Goal: Check status: Check status

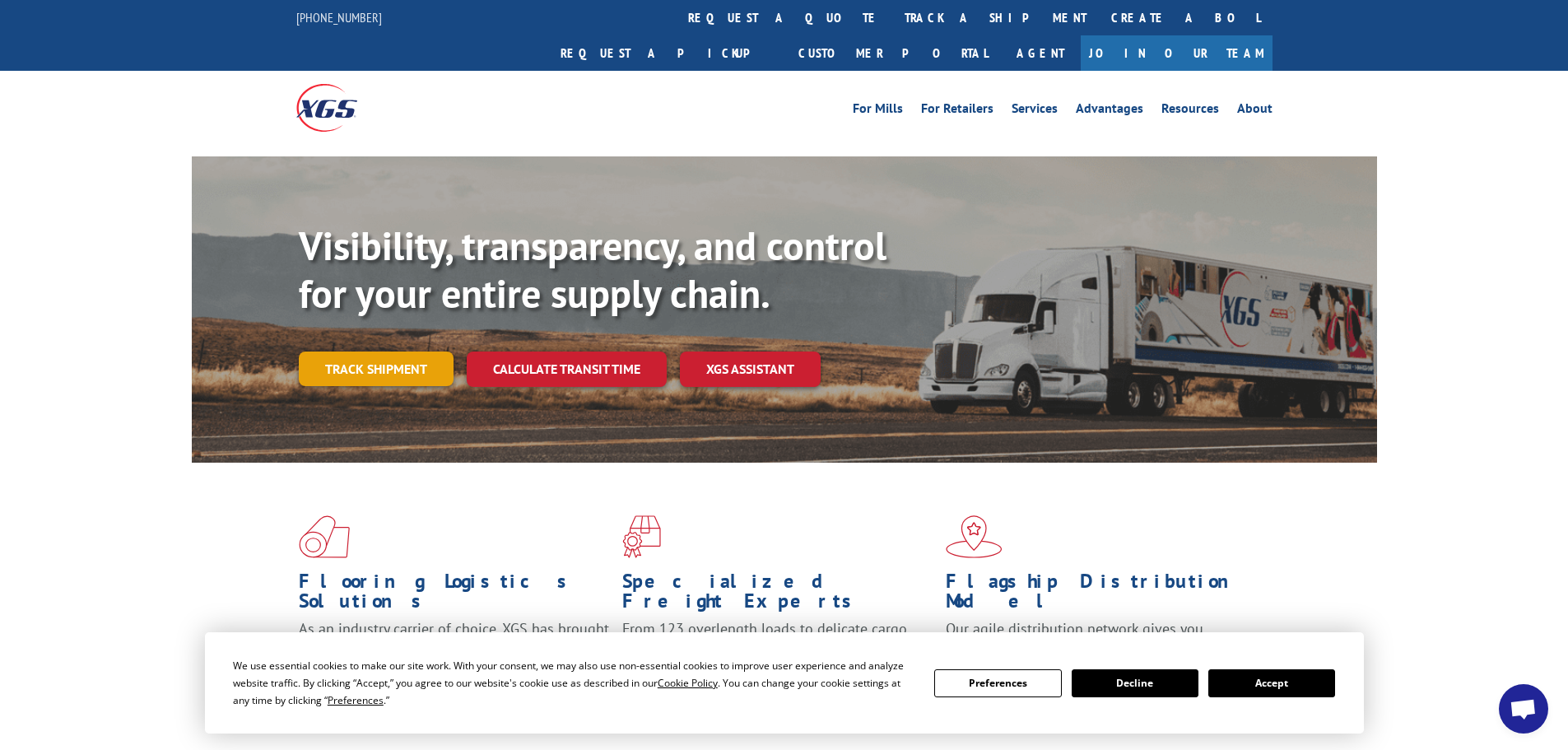
click at [389, 351] on link "Track shipment" at bounding box center [376, 368] width 155 height 35
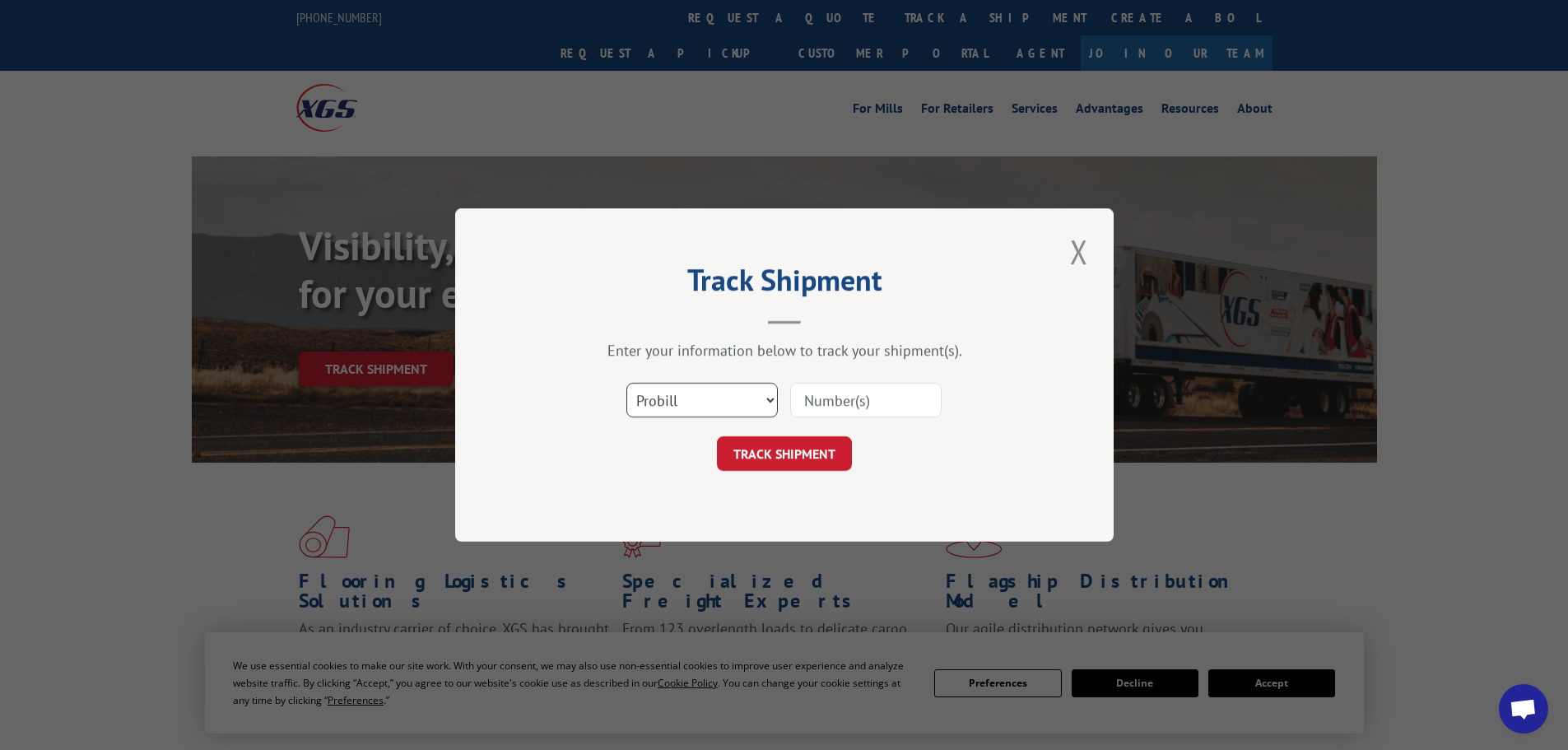
click at [696, 408] on select "Select category... Probill BOL PO" at bounding box center [702, 400] width 152 height 35
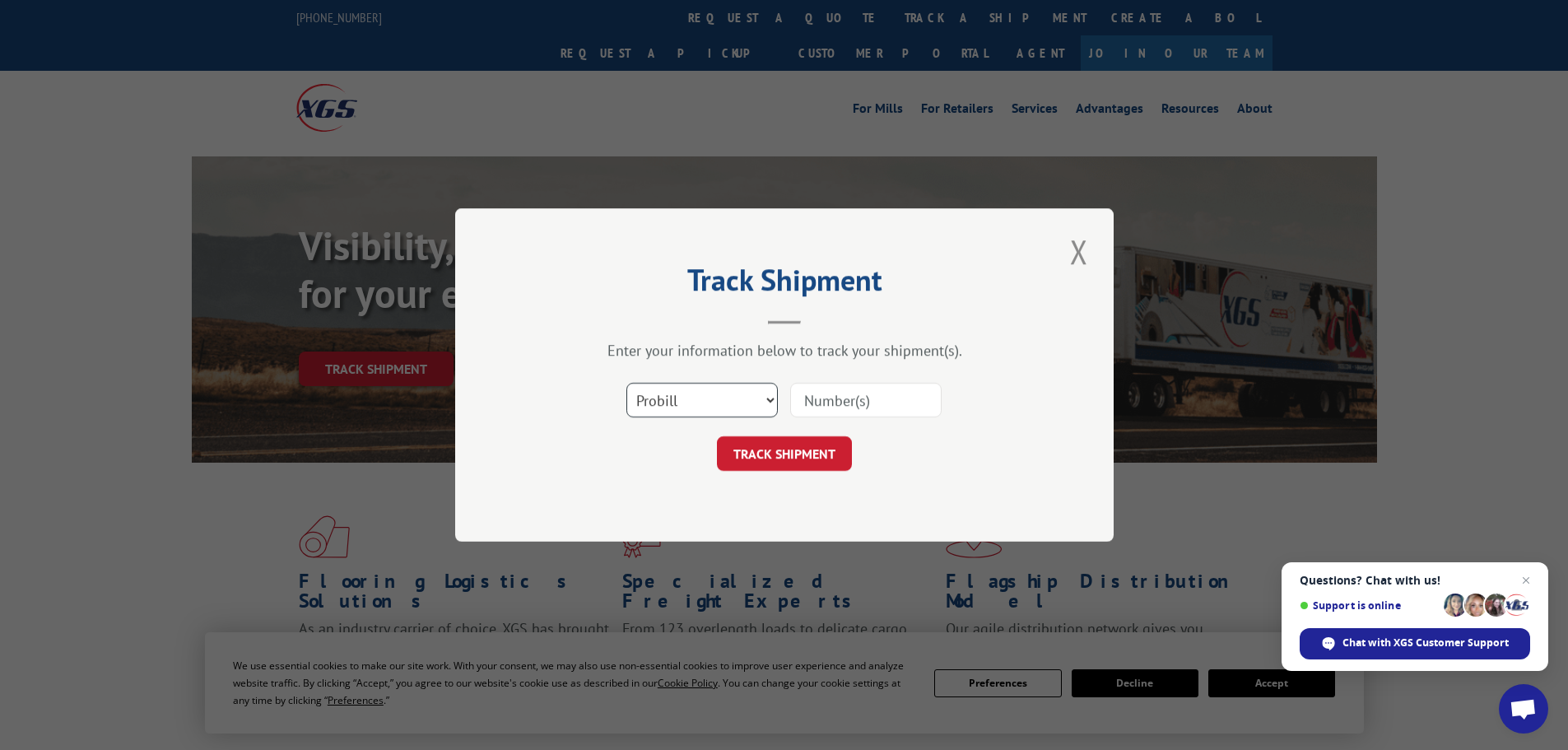
select select "bol"
click at [626, 383] on select "Select category... Probill BOL PO" at bounding box center [702, 400] width 152 height 35
click at [838, 398] on input at bounding box center [866, 400] width 152 height 35
click at [837, 398] on input at bounding box center [866, 400] width 152 height 35
paste input "421505"
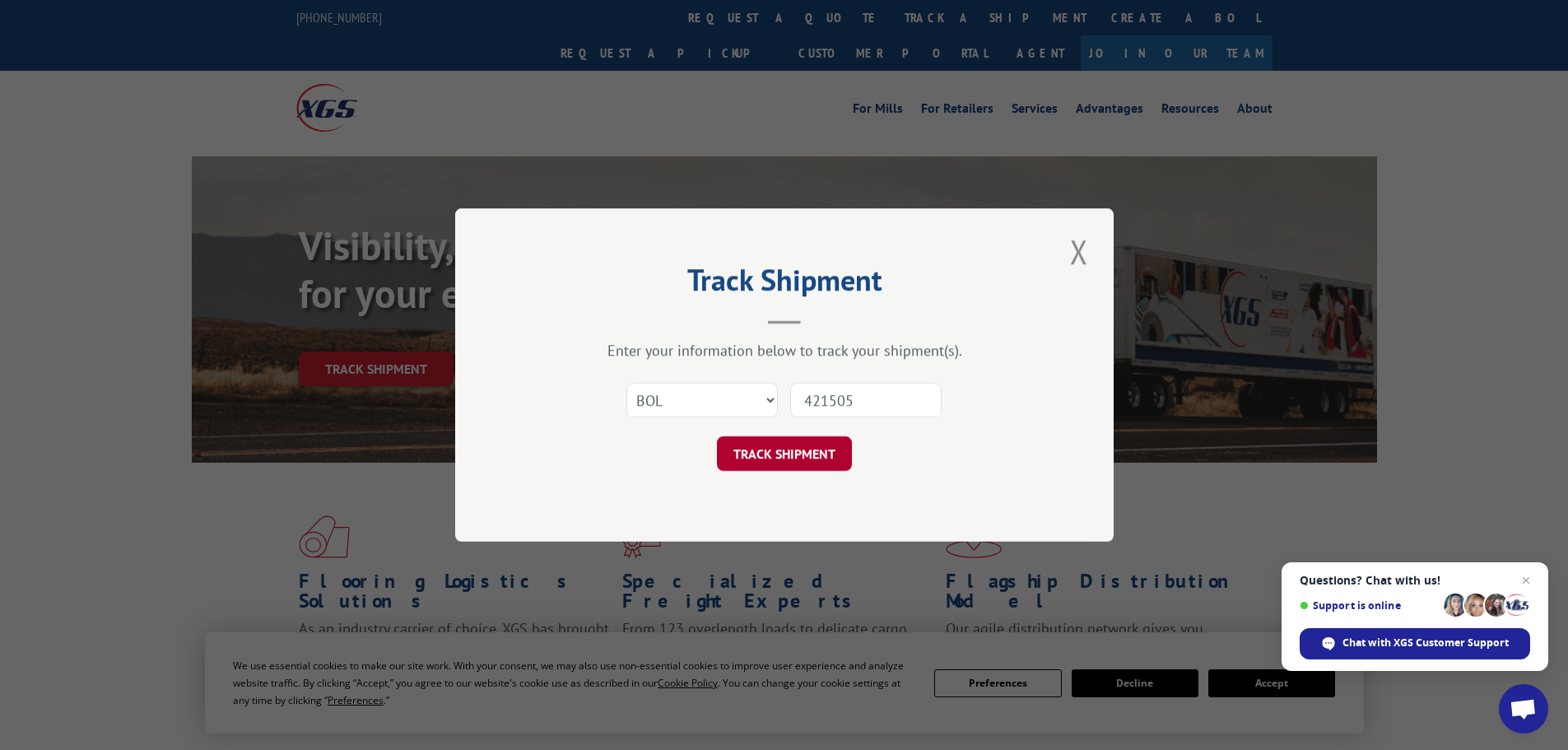
type input "421505"
click at [803, 454] on button "TRACK SHIPMENT" at bounding box center [784, 453] width 135 height 35
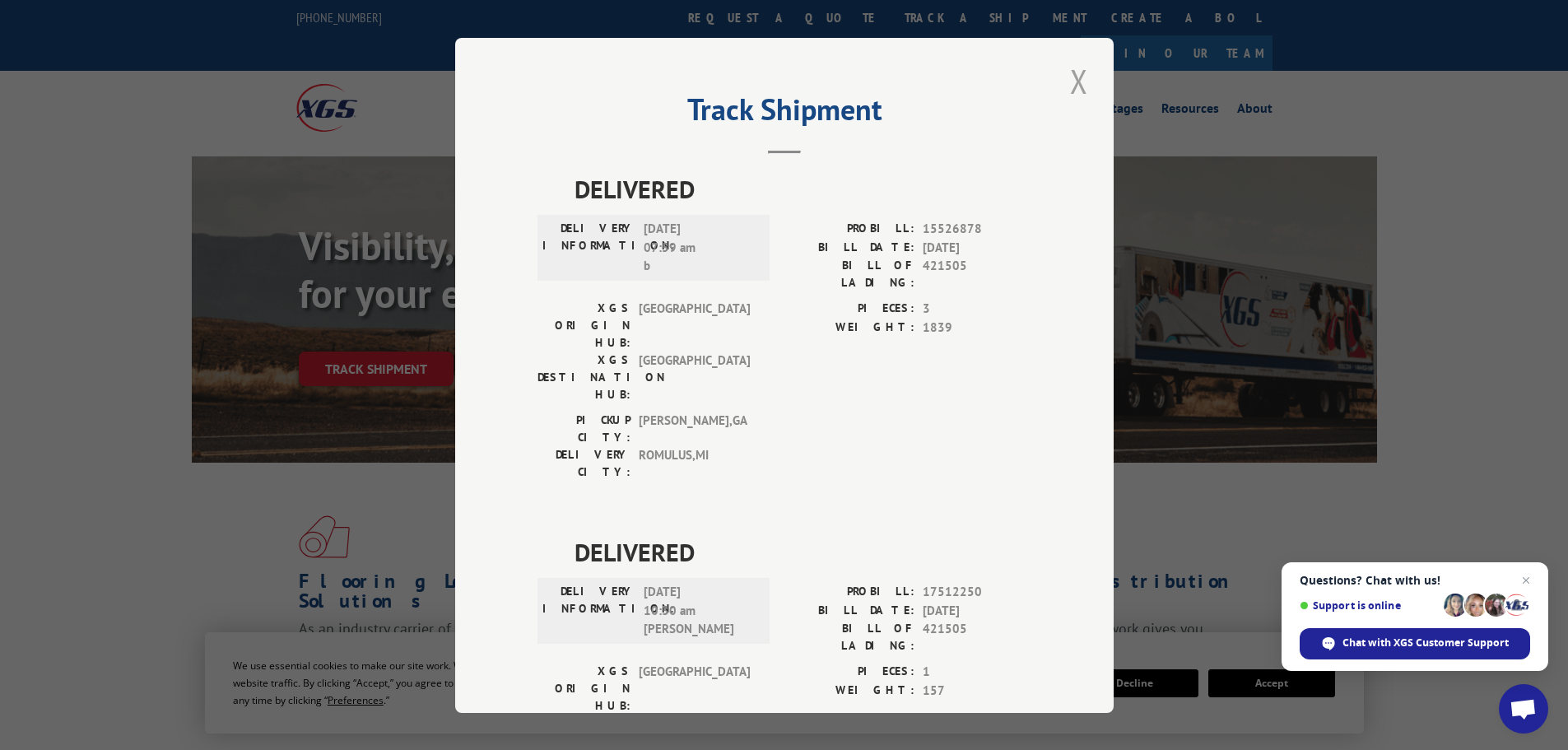
click at [1067, 88] on button "Close modal" at bounding box center [1078, 81] width 28 height 45
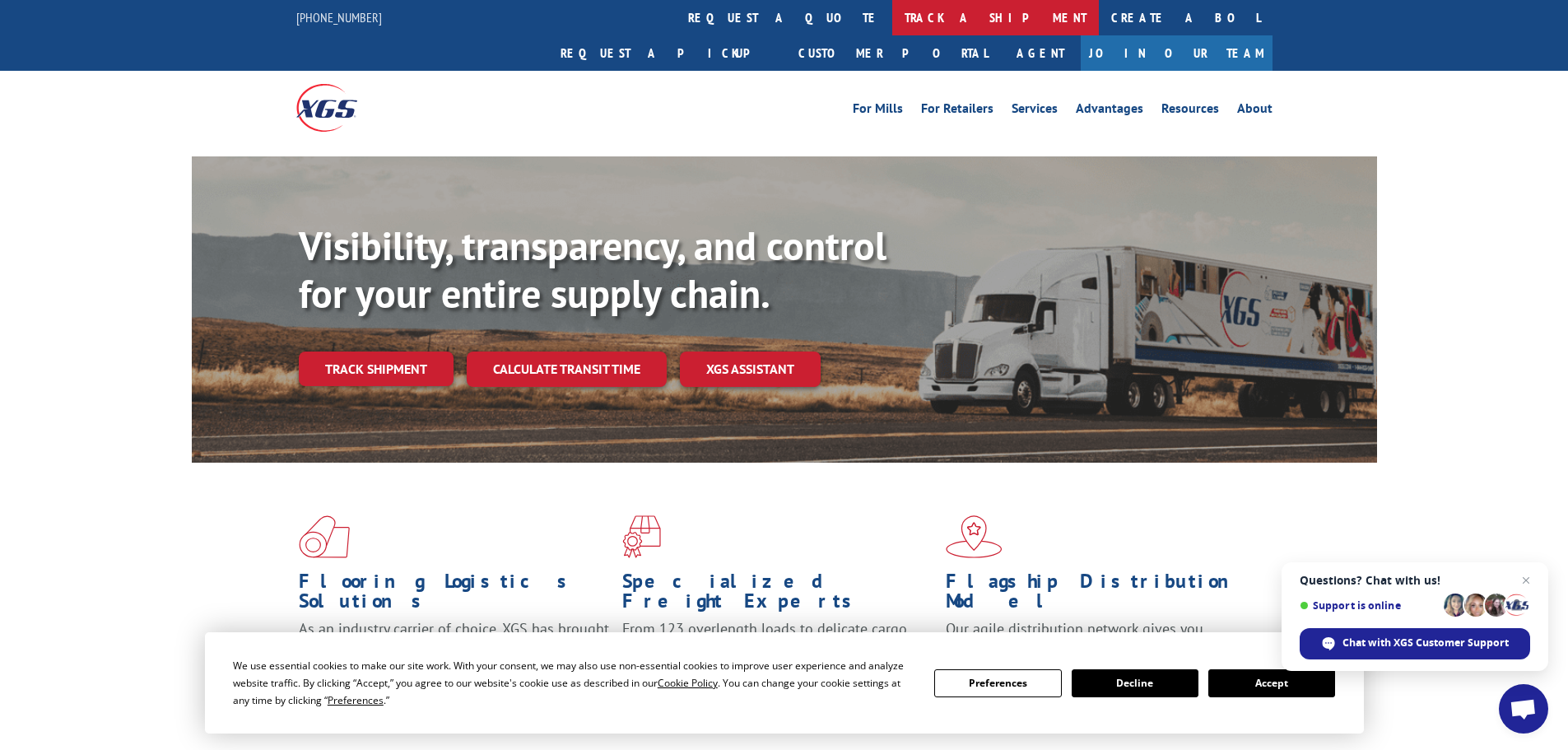
click at [893, 16] on link "track a shipment" at bounding box center [996, 18] width 207 height 36
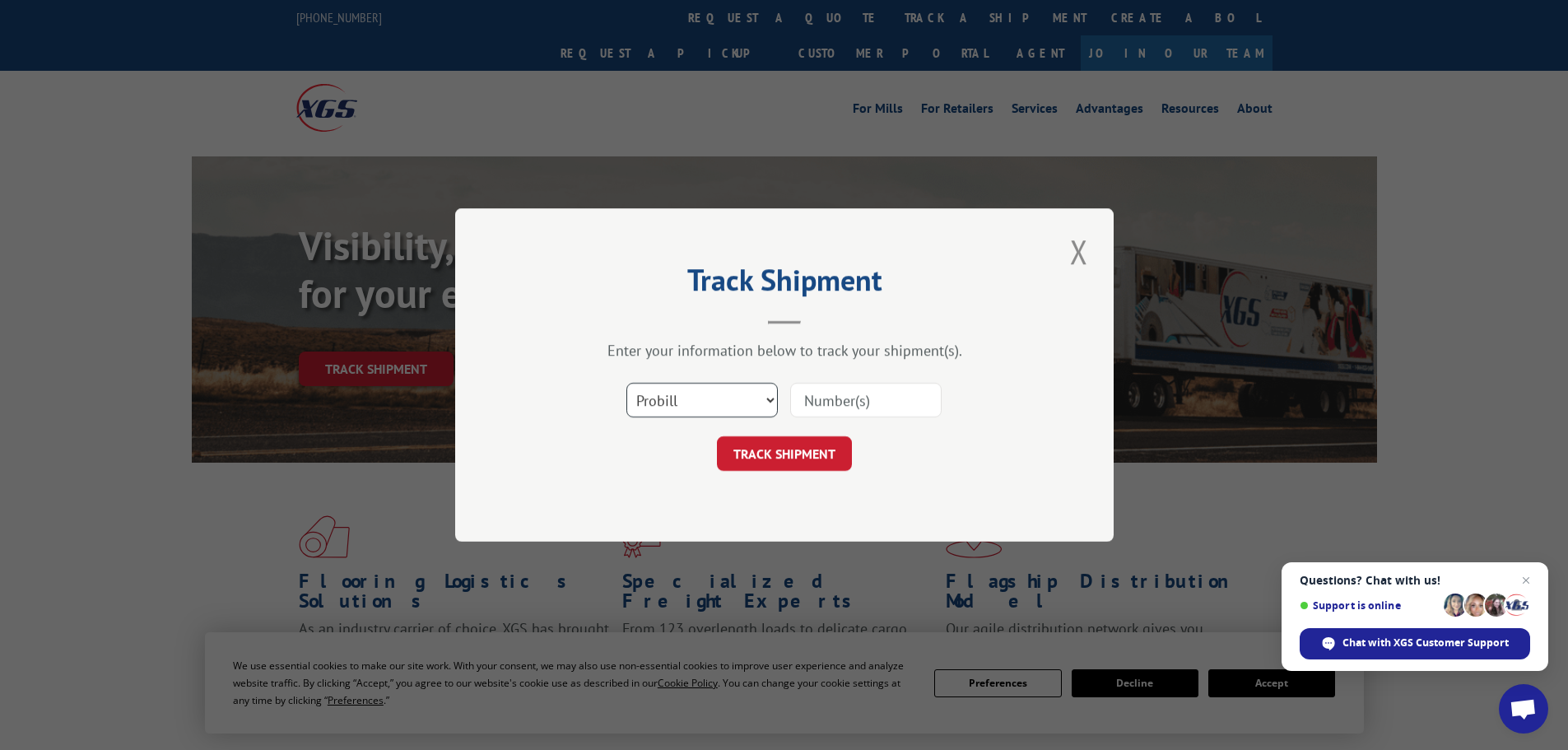
click at [671, 394] on select "Select category... Probill BOL PO" at bounding box center [702, 400] width 152 height 35
select select "bol"
click at [626, 383] on select "Select category... Probill BOL PO" at bounding box center [702, 400] width 152 height 35
click at [831, 411] on input at bounding box center [866, 400] width 152 height 35
paste input "4888197"
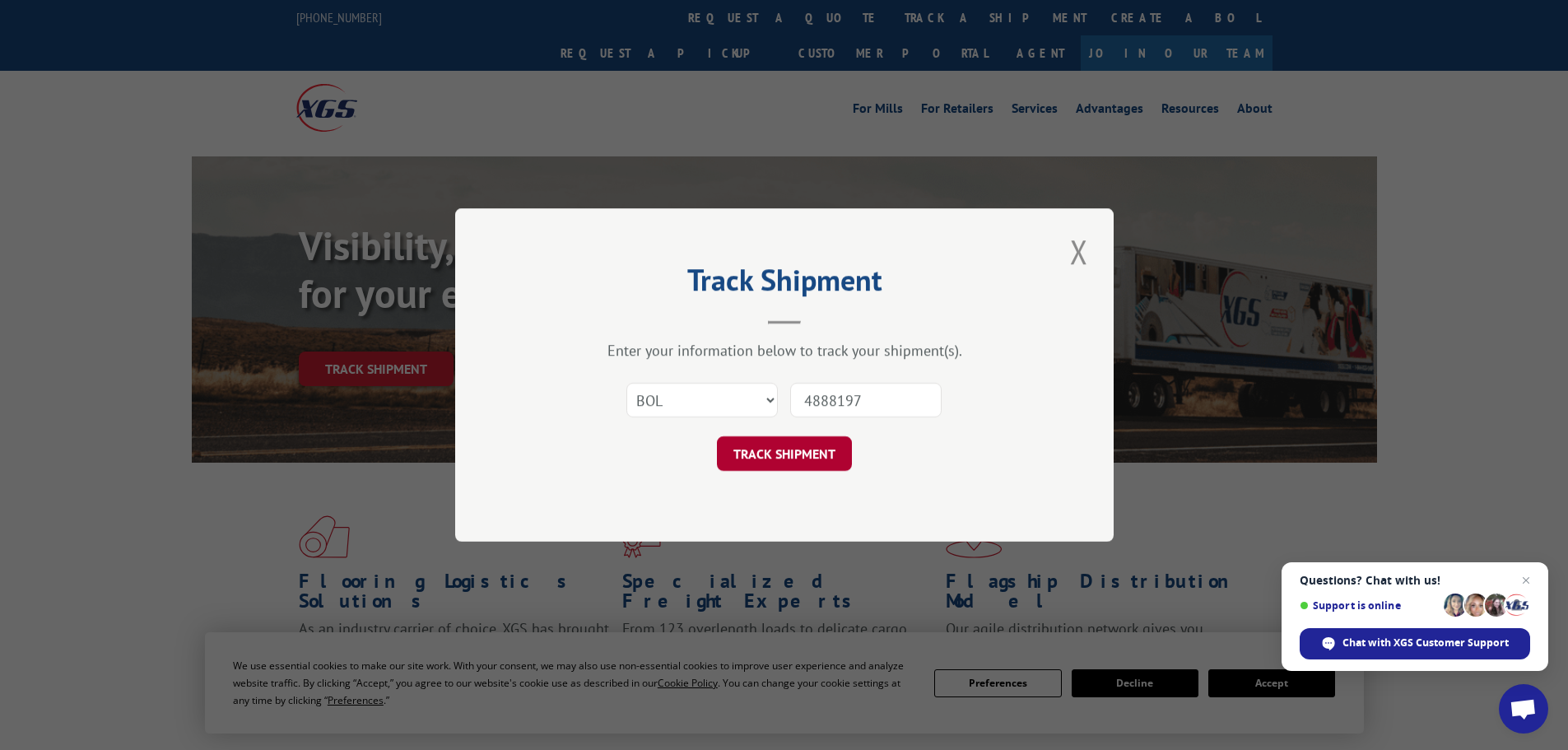
type input "4888197"
click at [786, 463] on button "TRACK SHIPMENT" at bounding box center [784, 453] width 135 height 35
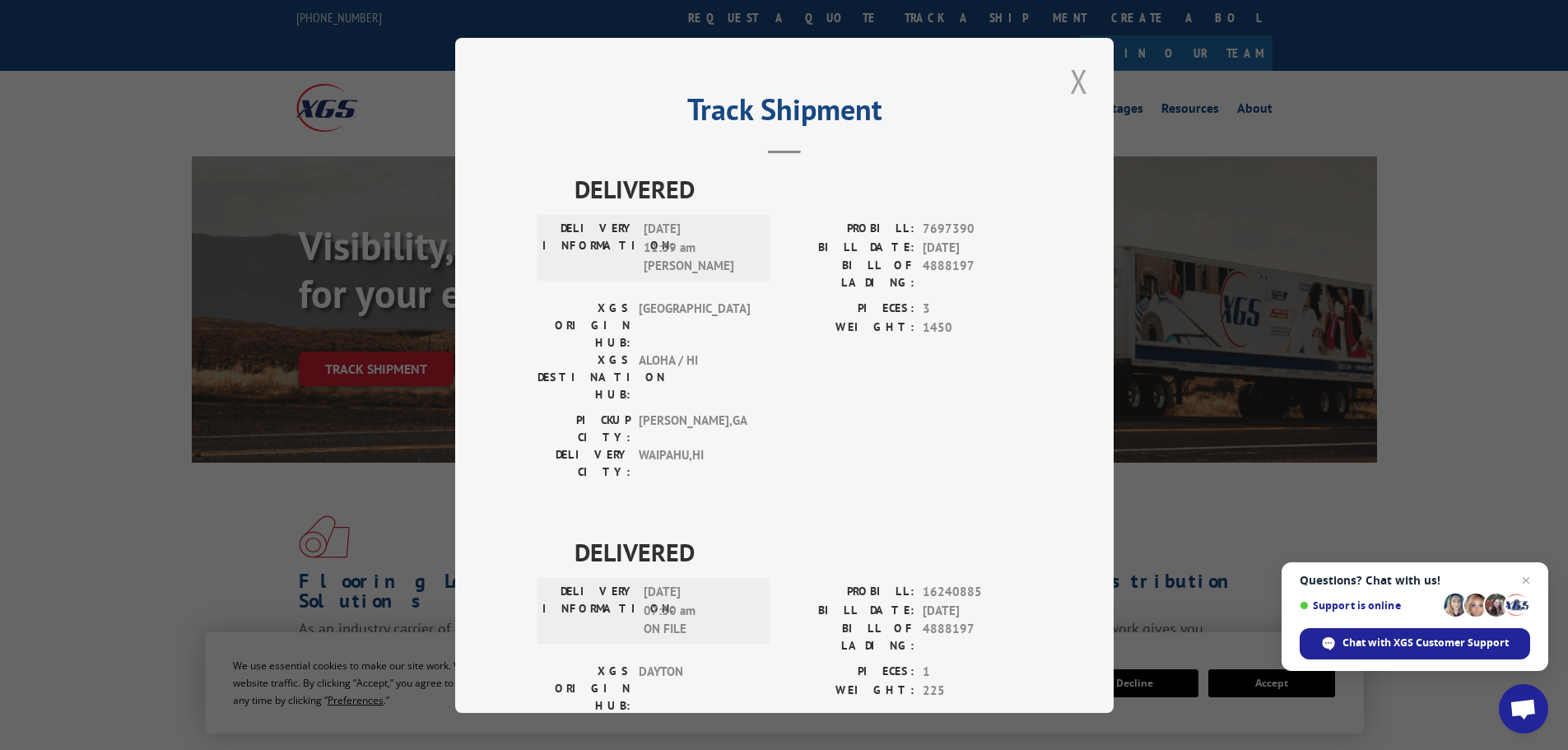
click at [1072, 80] on button "Close modal" at bounding box center [1078, 81] width 28 height 45
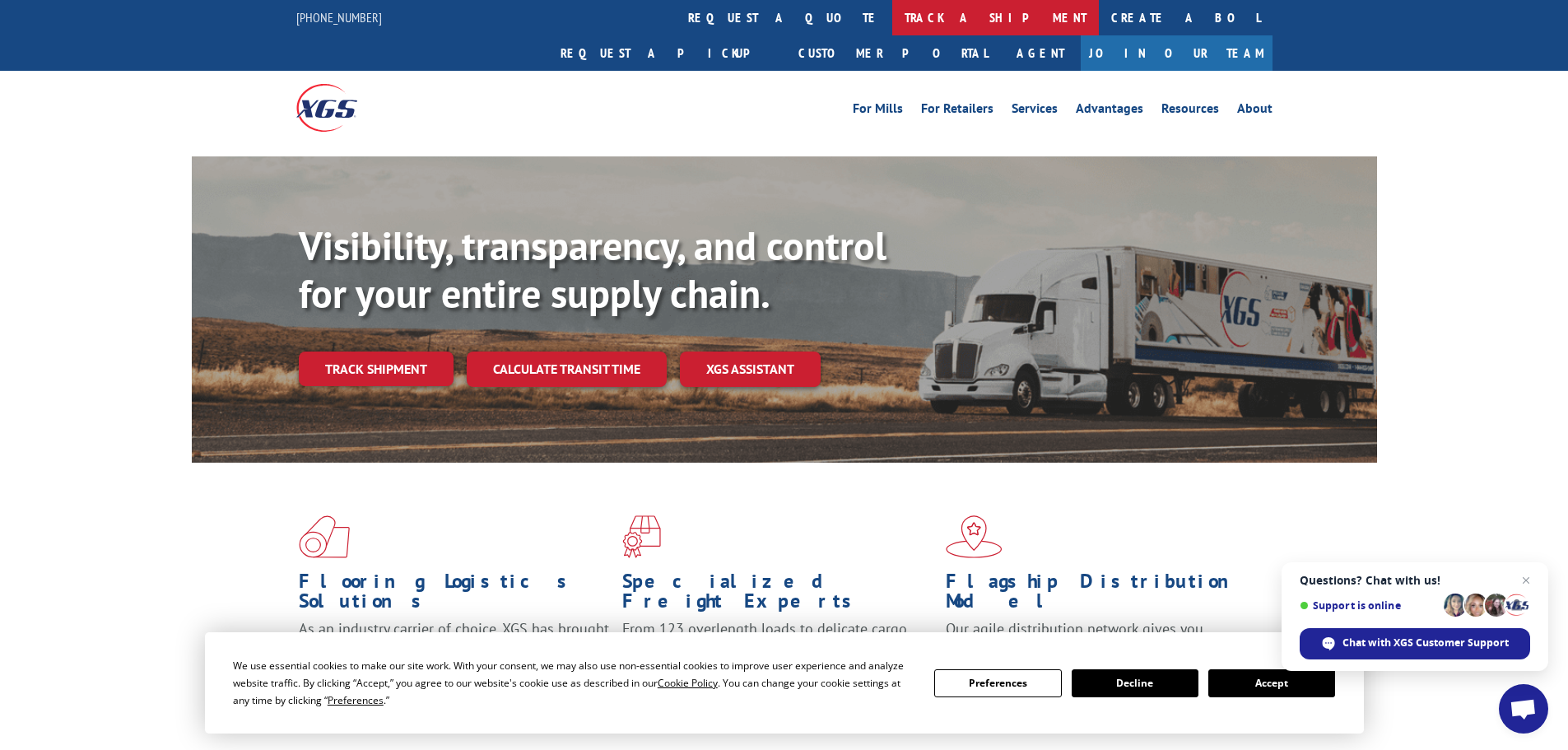
click at [893, 24] on link "track a shipment" at bounding box center [996, 18] width 207 height 36
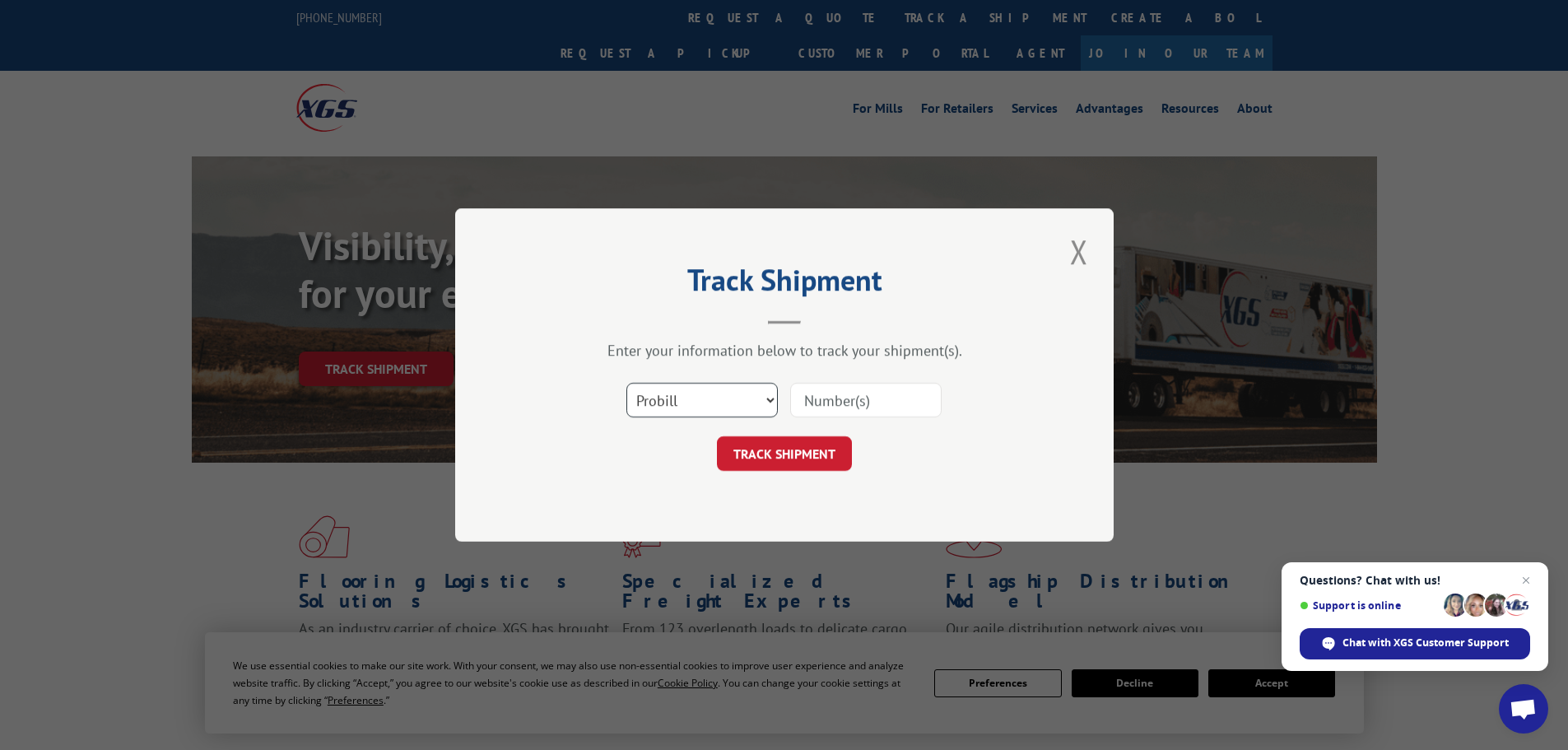
click at [707, 397] on select "Select category... Probill BOL PO" at bounding box center [702, 400] width 152 height 35
select select "bol"
click at [626, 383] on select "Select category... Probill BOL PO" at bounding box center [702, 400] width 152 height 35
click at [876, 411] on input at bounding box center [866, 400] width 152 height 35
paste input "5960101"
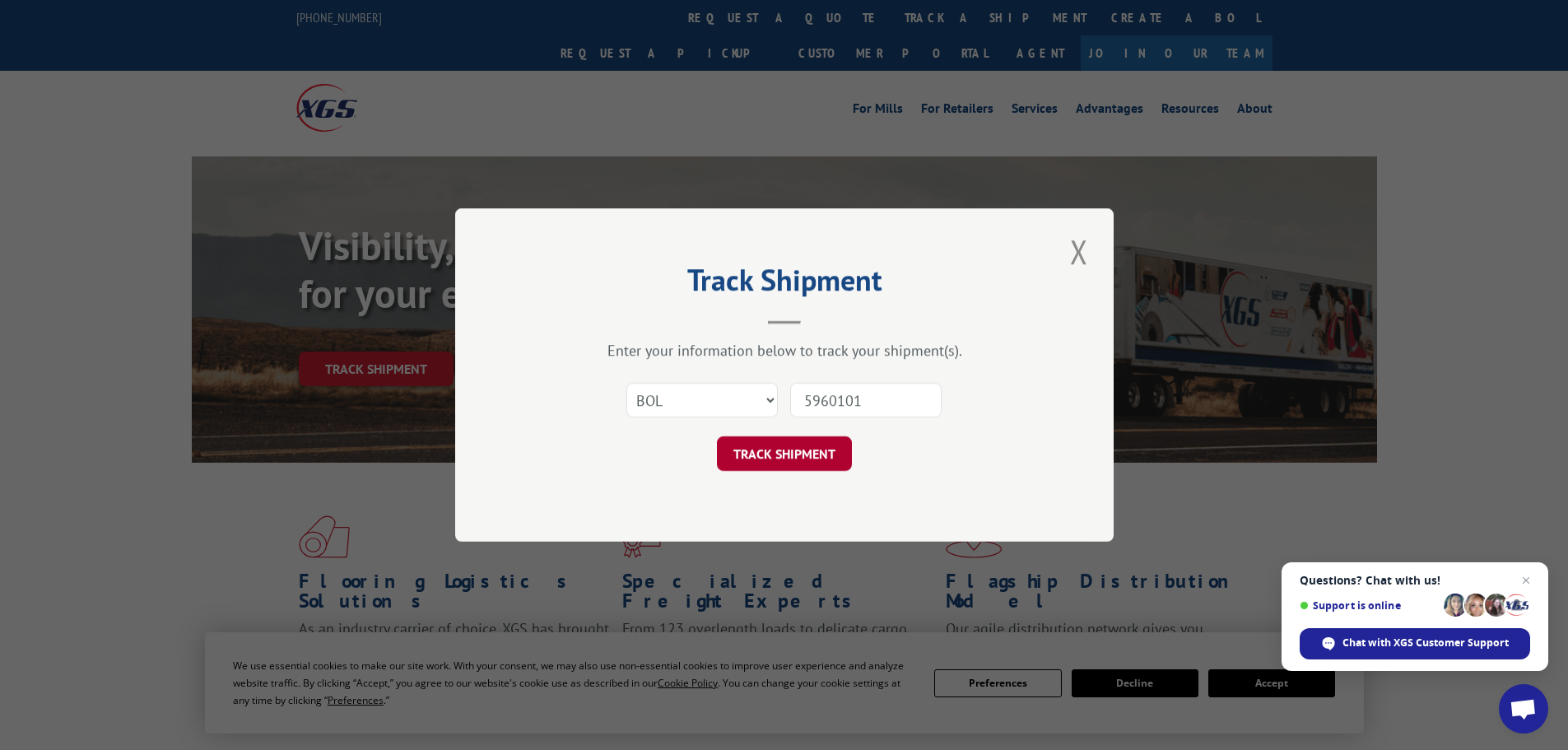
type input "5960101"
click at [806, 449] on button "TRACK SHIPMENT" at bounding box center [784, 453] width 135 height 35
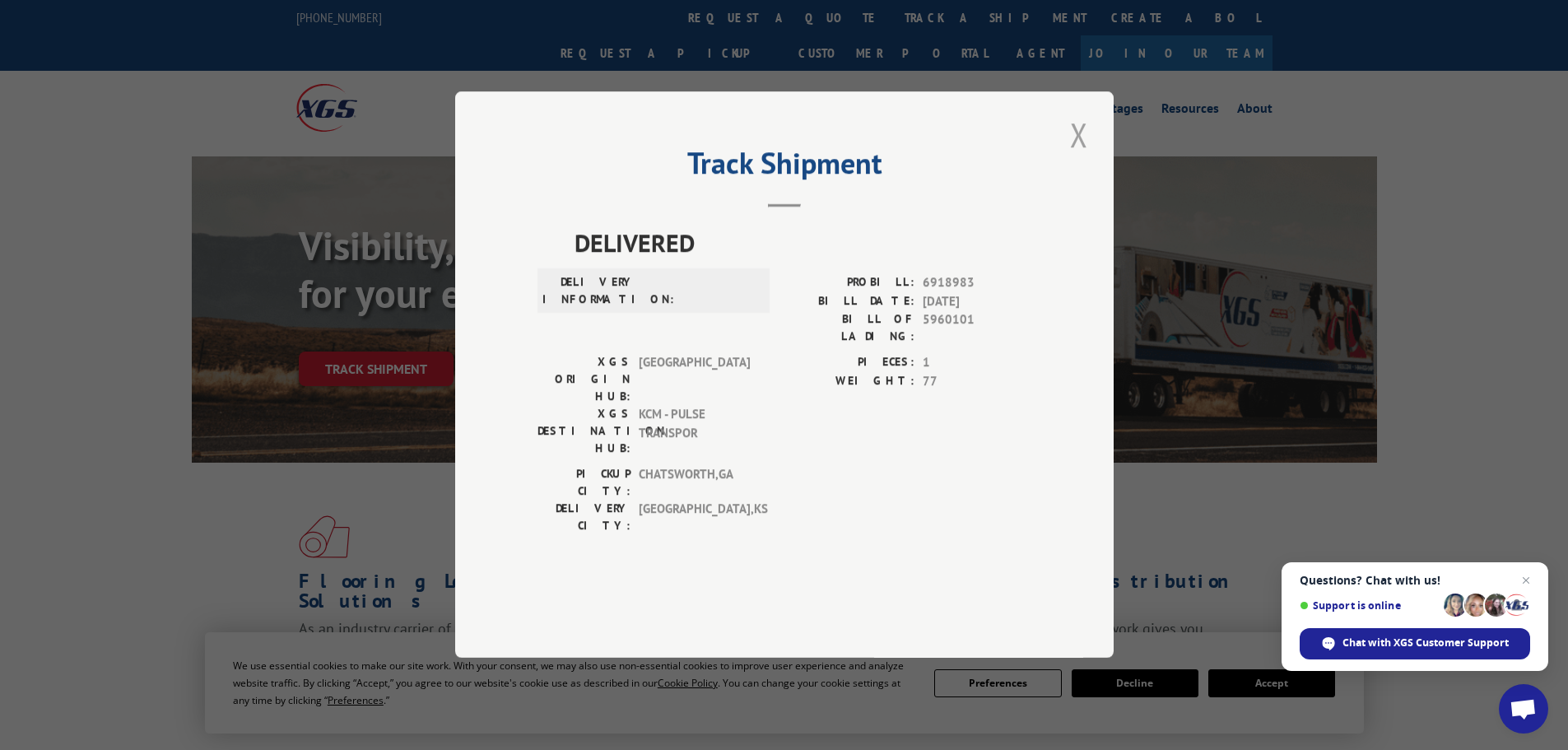
click at [1080, 157] on button "Close modal" at bounding box center [1078, 135] width 28 height 45
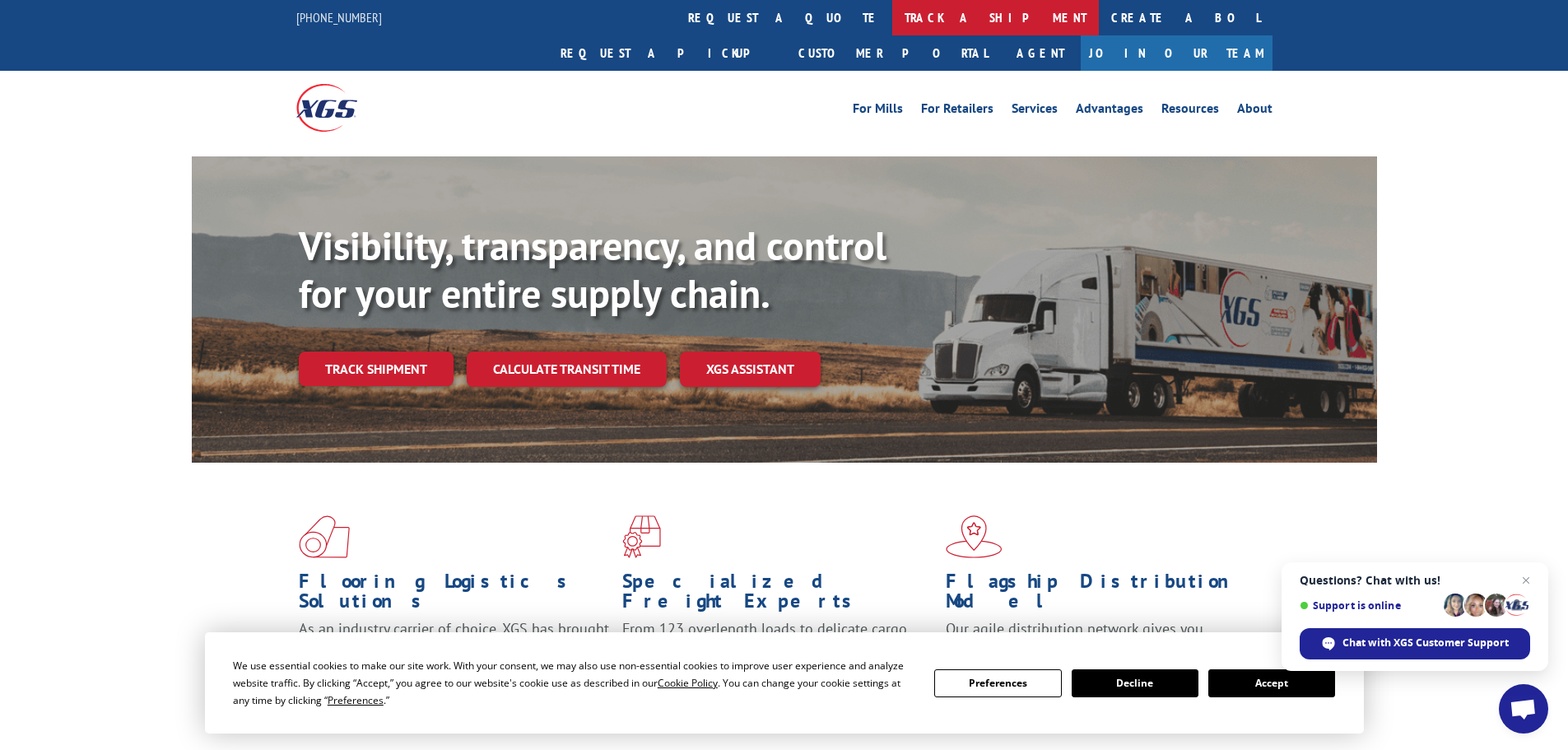
click at [893, 16] on link "track a shipment" at bounding box center [996, 18] width 207 height 36
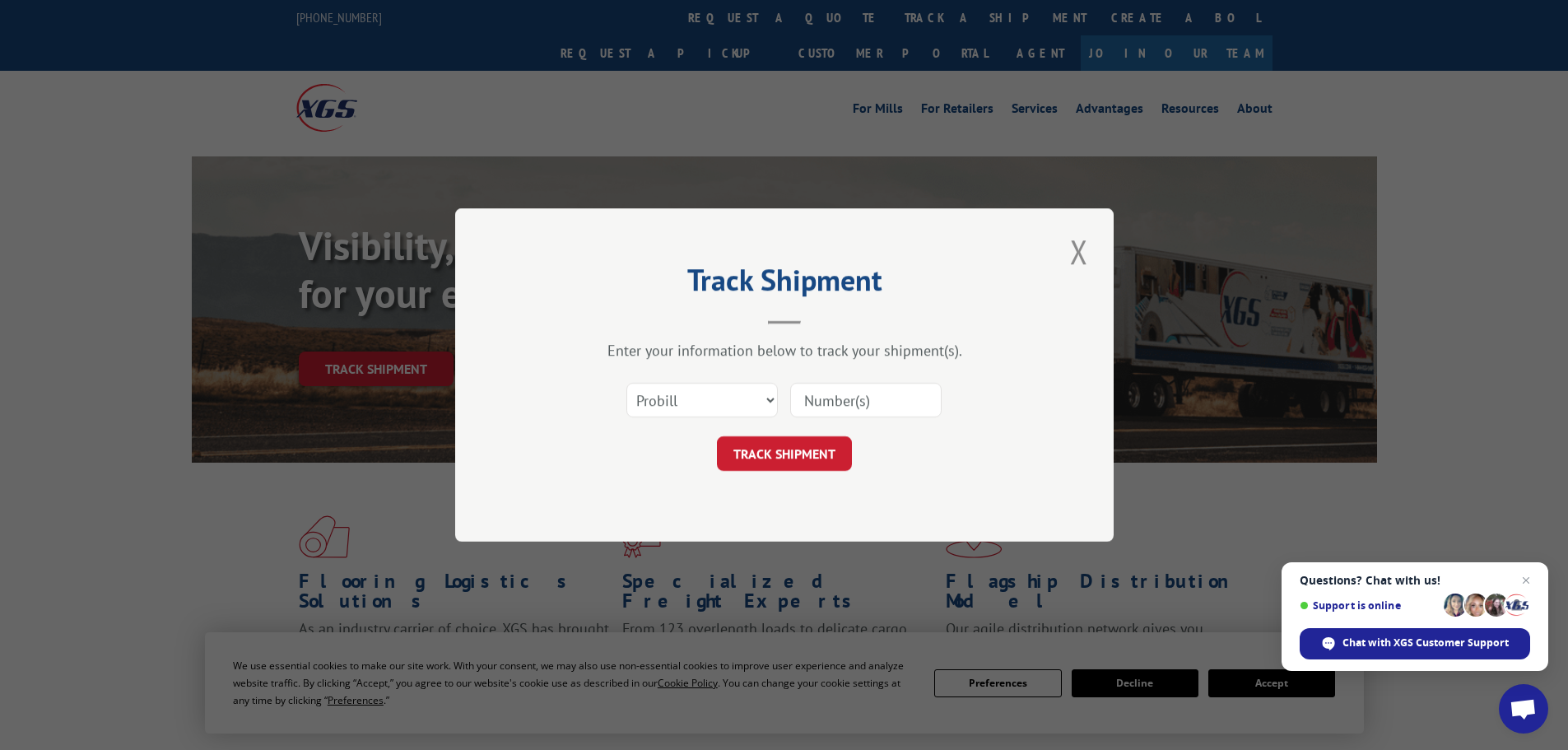
click at [863, 400] on input at bounding box center [866, 400] width 152 height 35
paste input "17225125"
type input "17225125"
click at [815, 458] on button "TRACK SHIPMENT" at bounding box center [784, 453] width 135 height 35
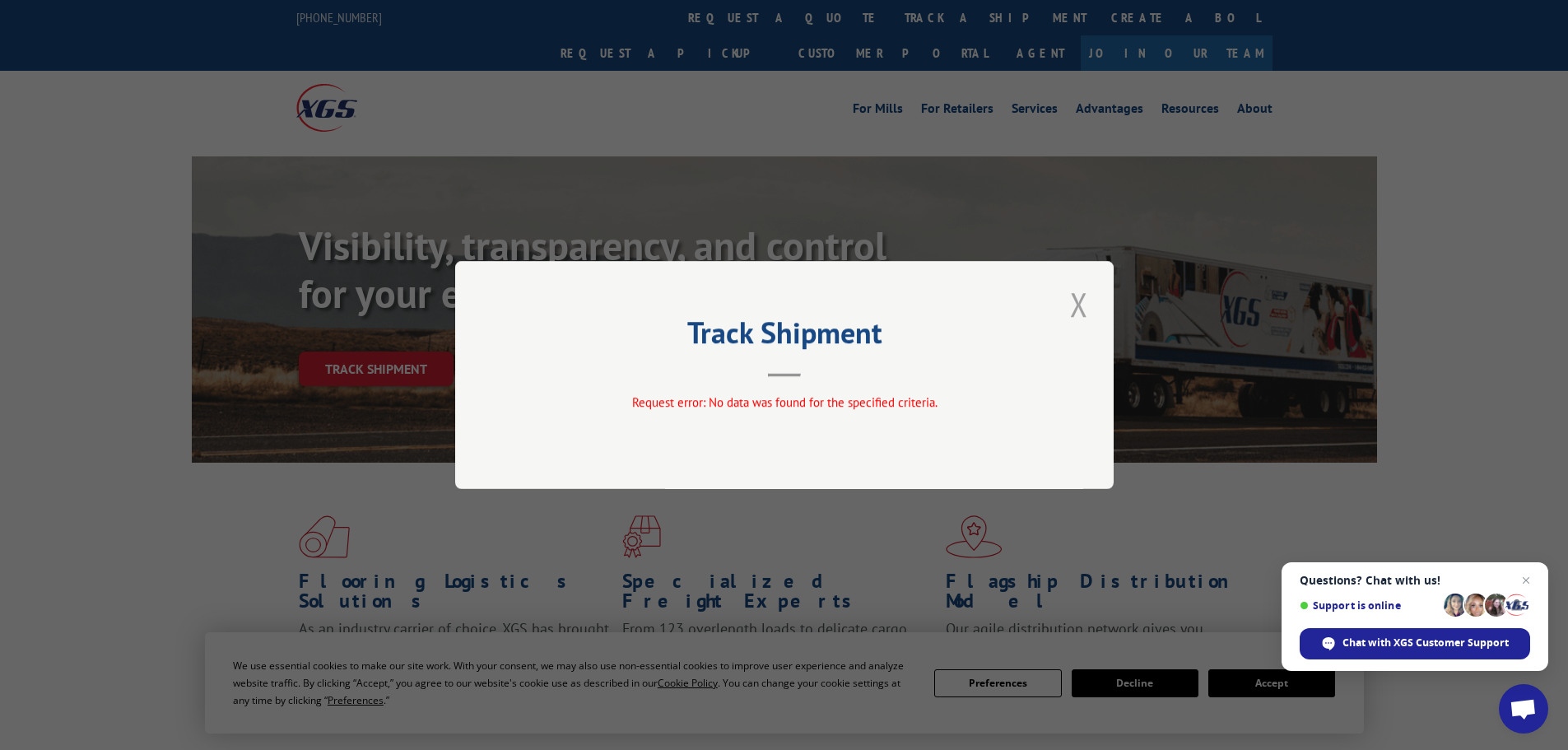
click at [1075, 301] on button "Close modal" at bounding box center [1078, 304] width 28 height 45
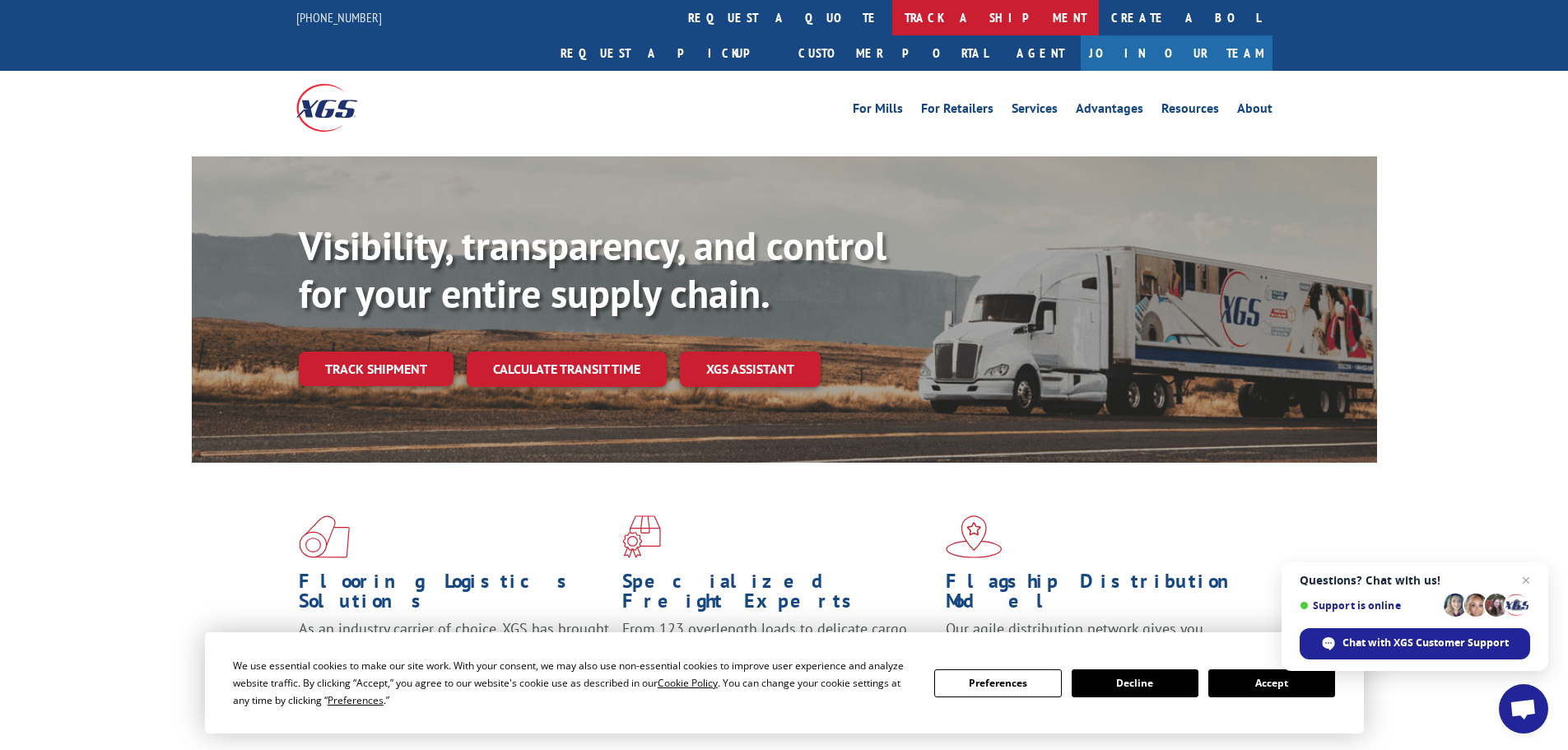
click at [893, 17] on link "track a shipment" at bounding box center [996, 18] width 207 height 36
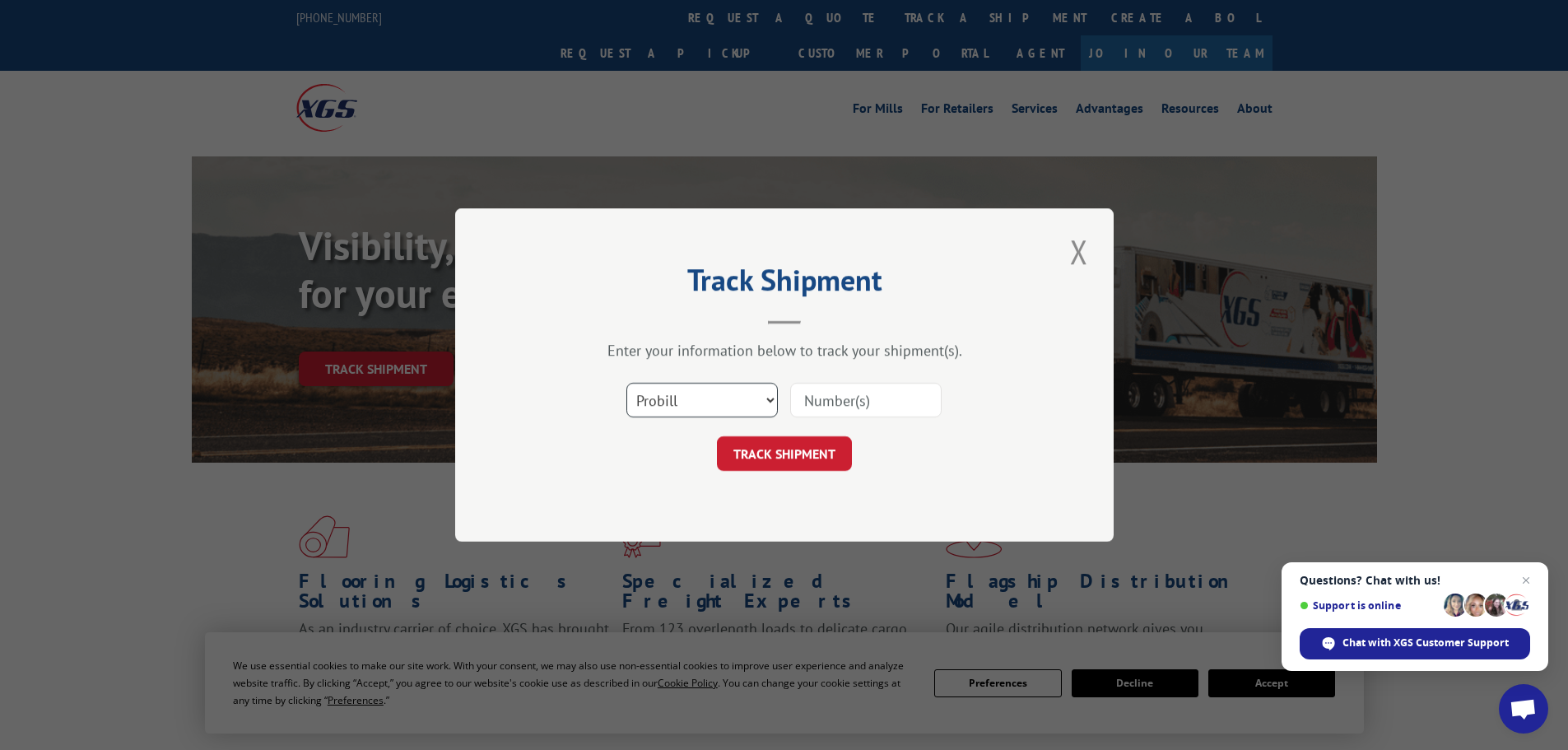
click at [711, 401] on select "Select category... Probill BOL PO" at bounding box center [702, 400] width 152 height 35
select select "po"
click at [626, 383] on select "Select category... Probill BOL PO" at bounding box center [702, 400] width 152 height 35
click at [850, 402] on input at bounding box center [866, 400] width 152 height 35
paste input "28518792"
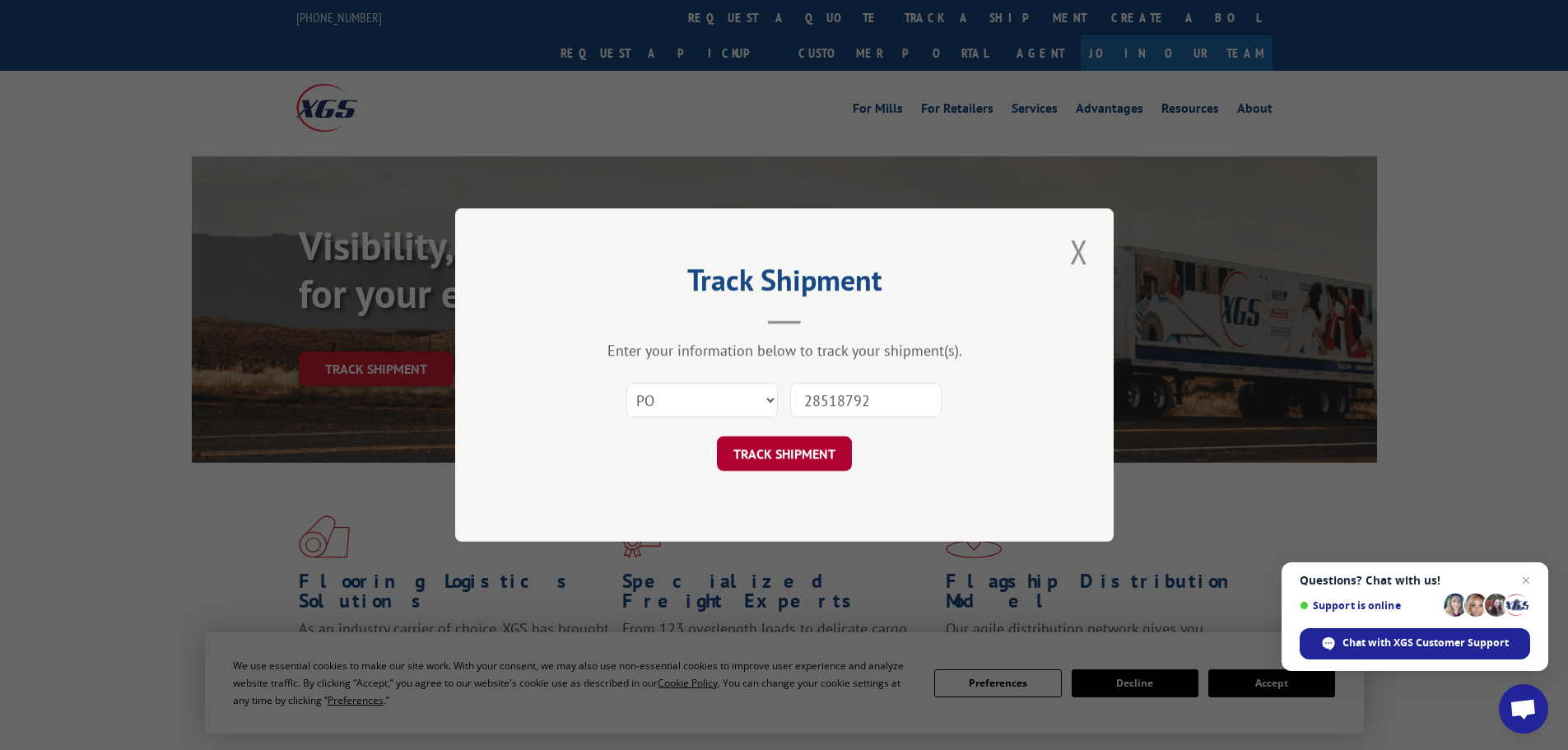
type input "28518792"
click at [759, 461] on button "TRACK SHIPMENT" at bounding box center [784, 453] width 135 height 35
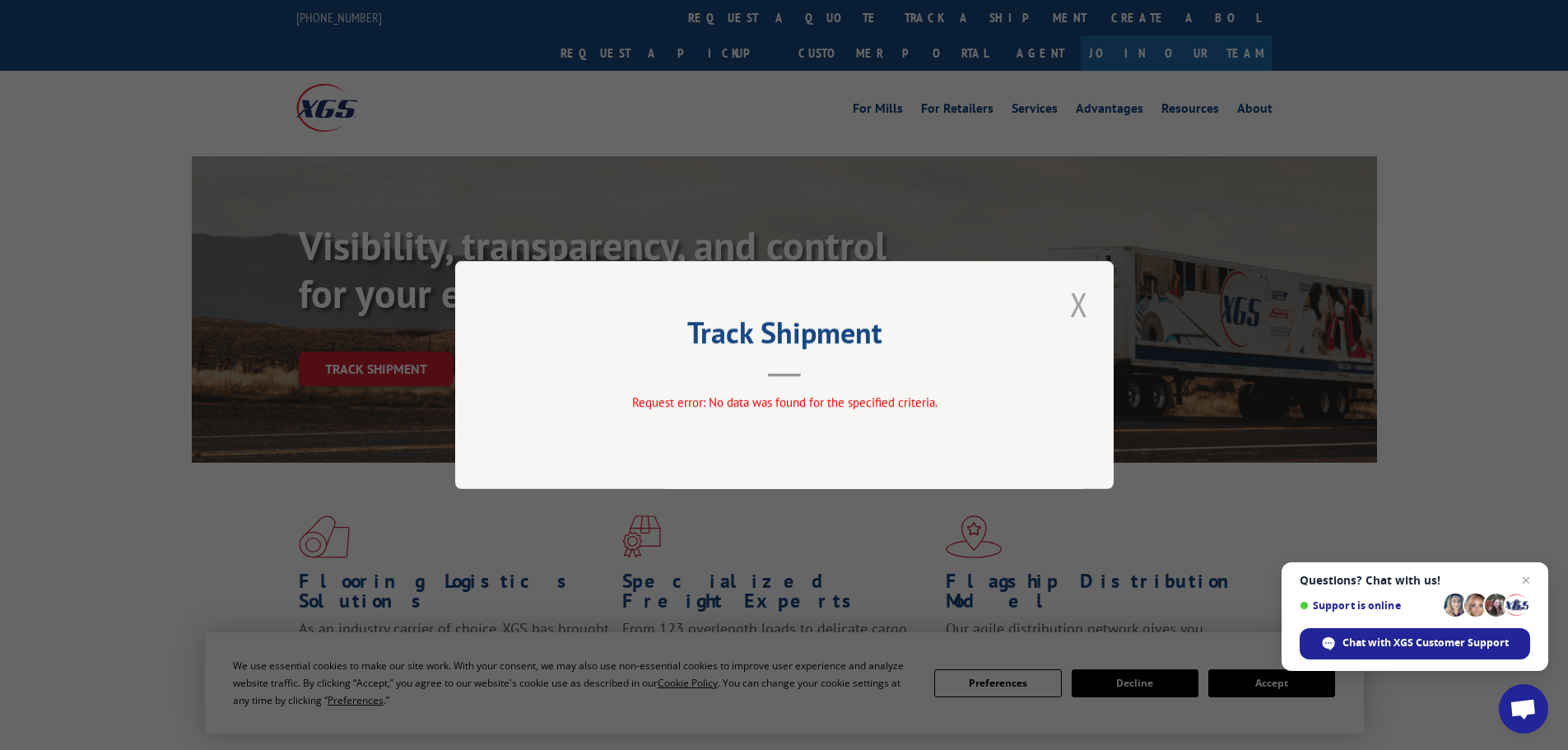
click at [1082, 309] on button "Close modal" at bounding box center [1078, 304] width 28 height 45
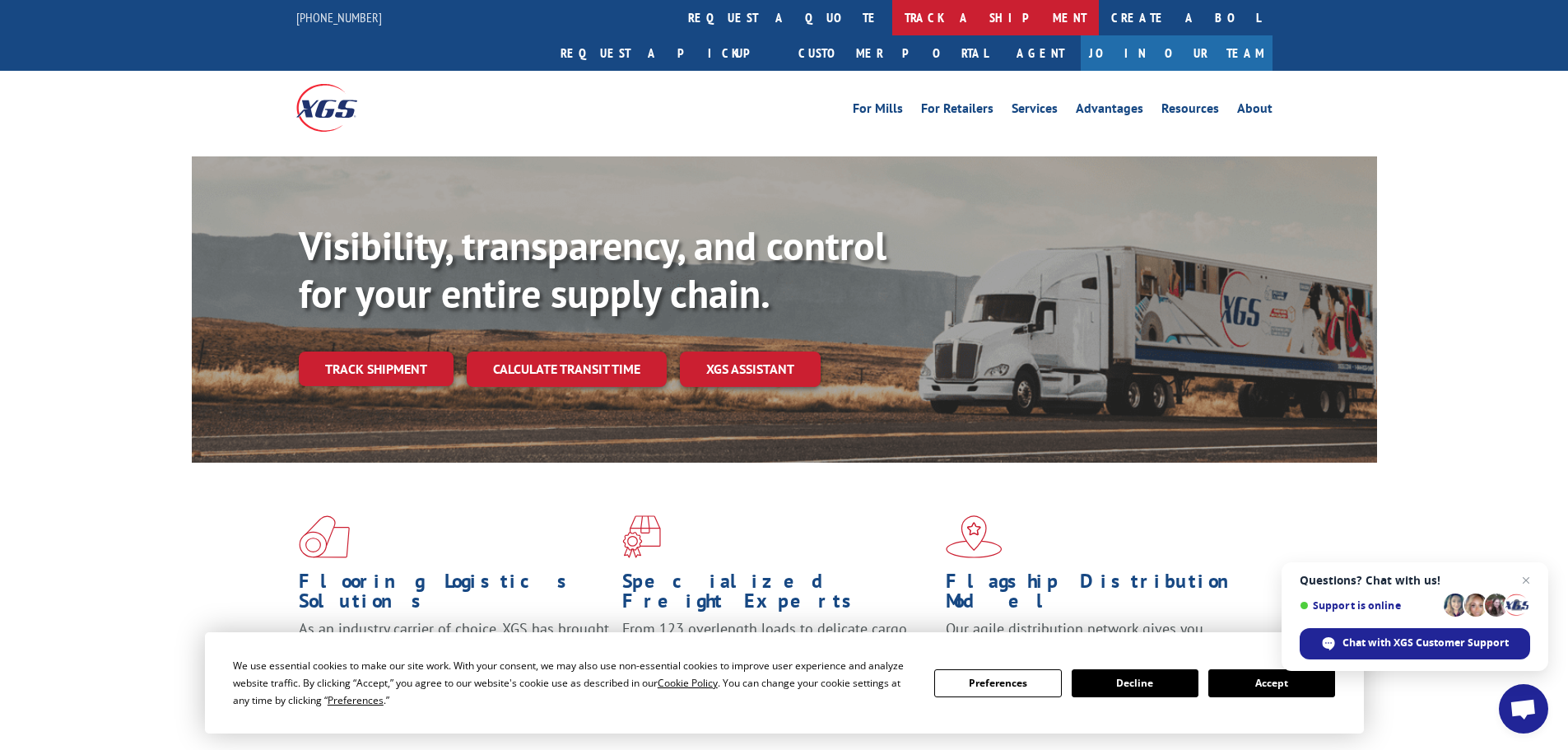
click at [893, 12] on link "track a shipment" at bounding box center [996, 18] width 207 height 36
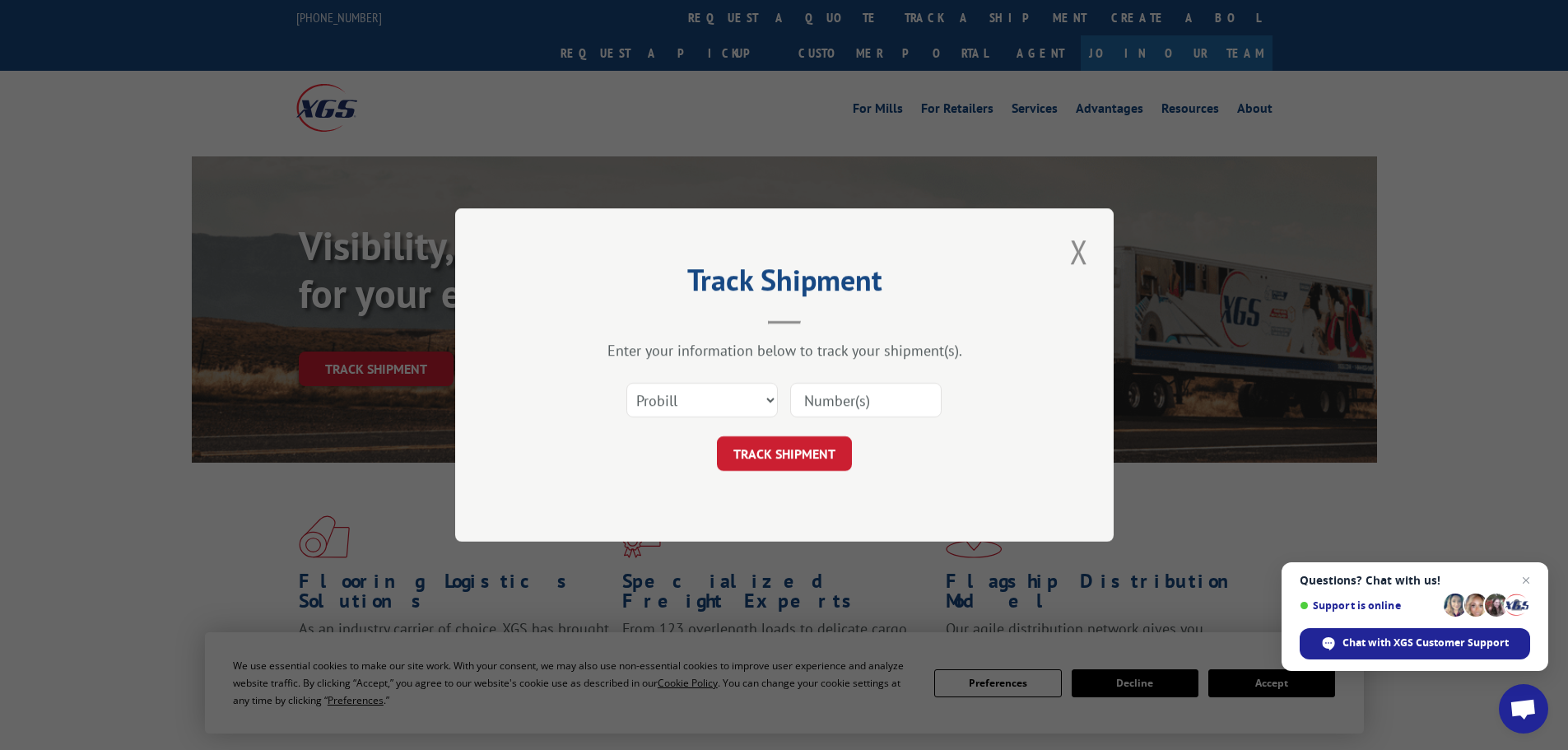
click at [907, 408] on input at bounding box center [866, 400] width 152 height 35
paste input "28518792"
type input "28518792"
click at [802, 463] on button "TRACK SHIPMENT" at bounding box center [784, 453] width 135 height 35
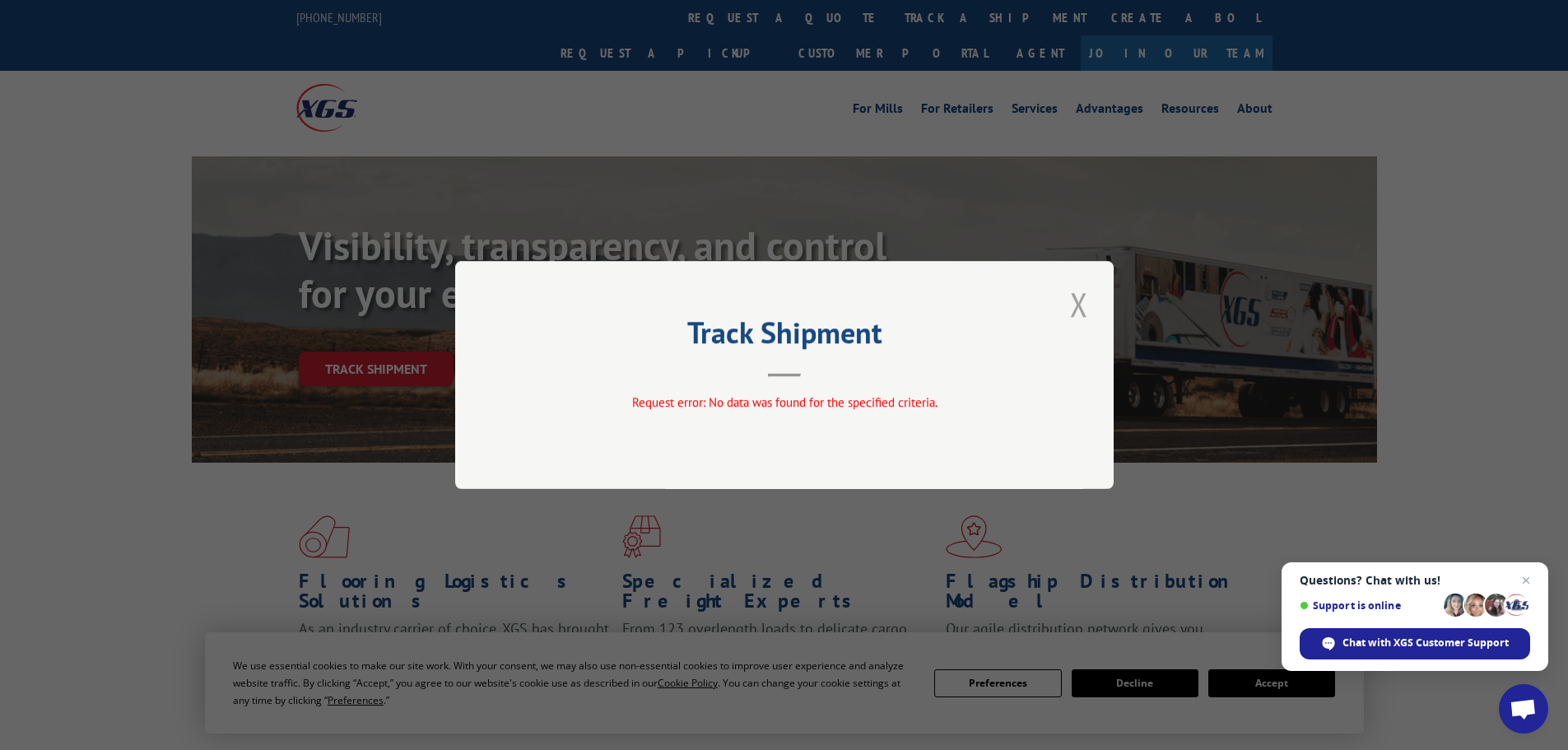
click at [1077, 303] on button "Close modal" at bounding box center [1078, 304] width 28 height 45
